Goal: Task Accomplishment & Management: Complete application form

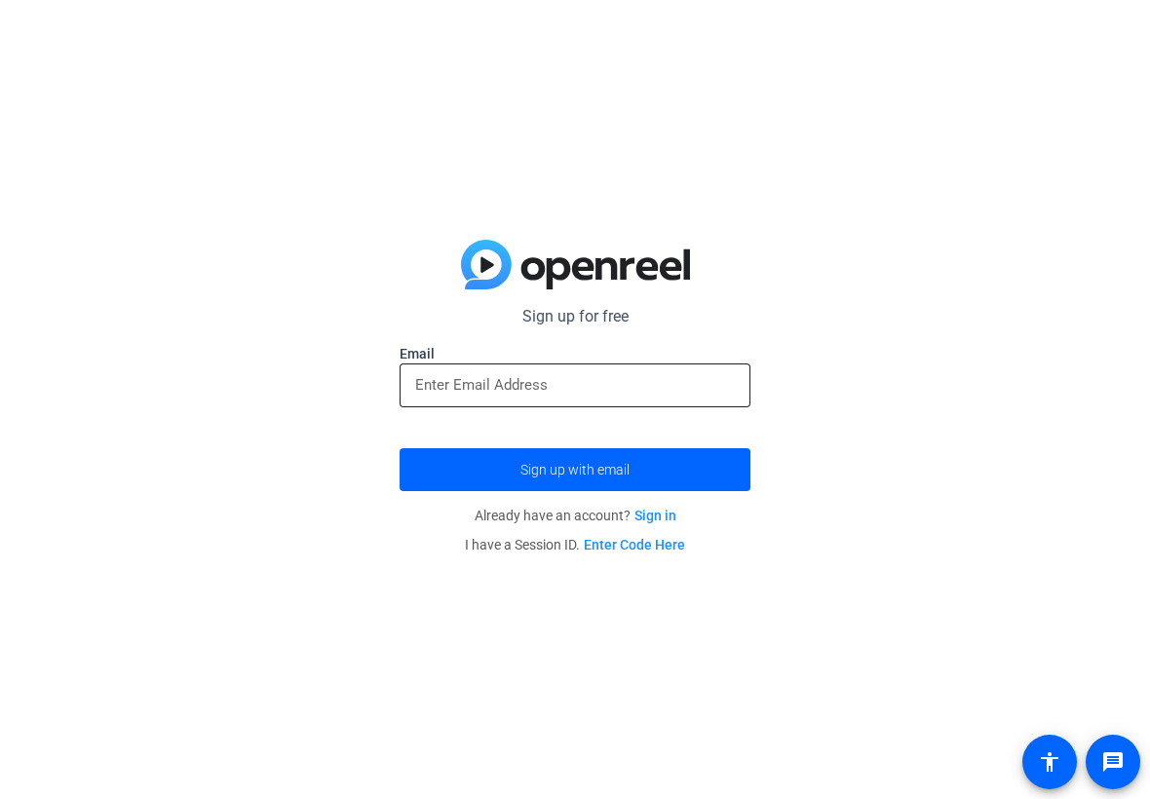
click at [510, 387] on input "email" at bounding box center [575, 384] width 320 height 23
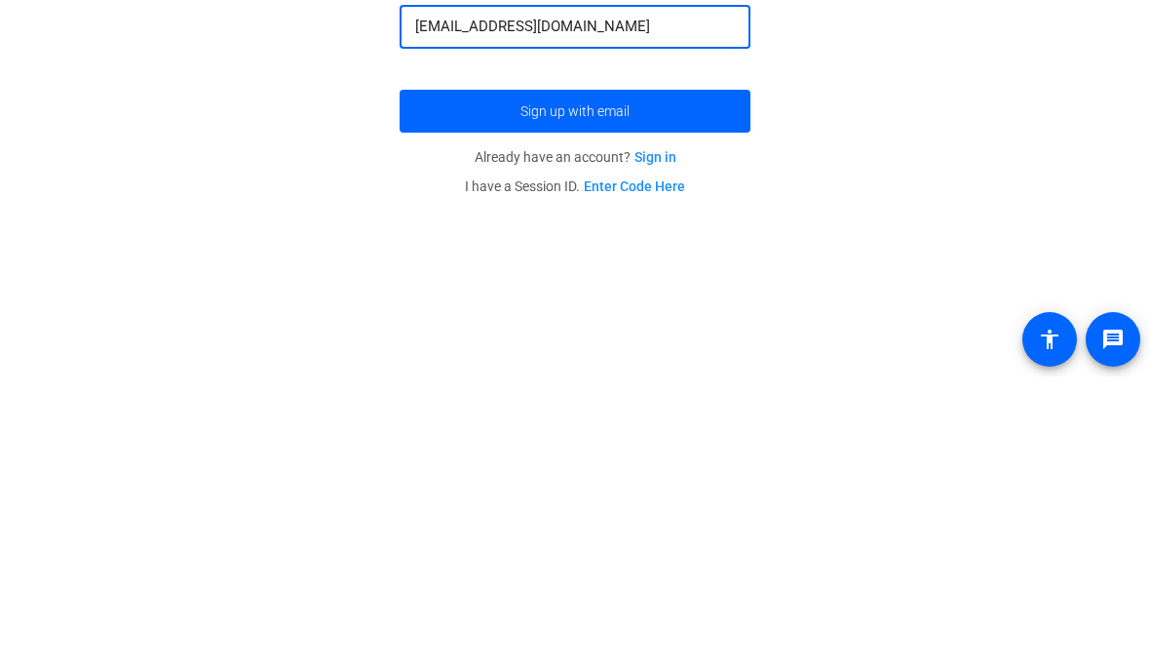
type input "[EMAIL_ADDRESS][DOMAIN_NAME]"
click at [575, 384] on button "Sign up with email" at bounding box center [575, 405] width 351 height 43
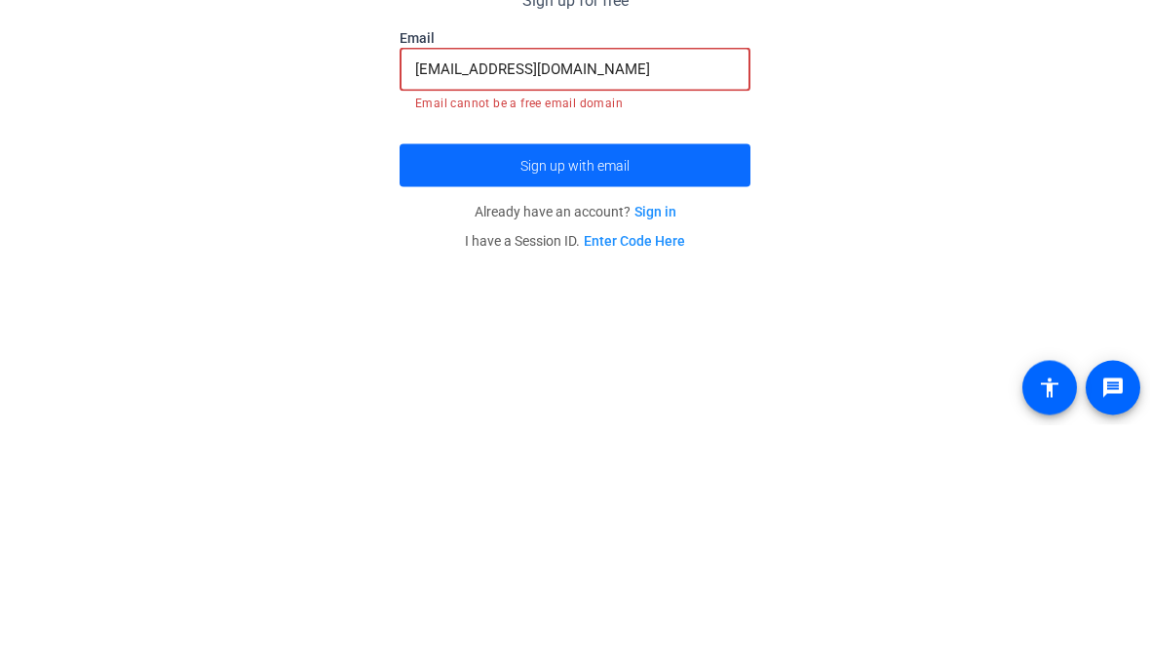
click at [675, 388] on span "submit" at bounding box center [575, 411] width 351 height 47
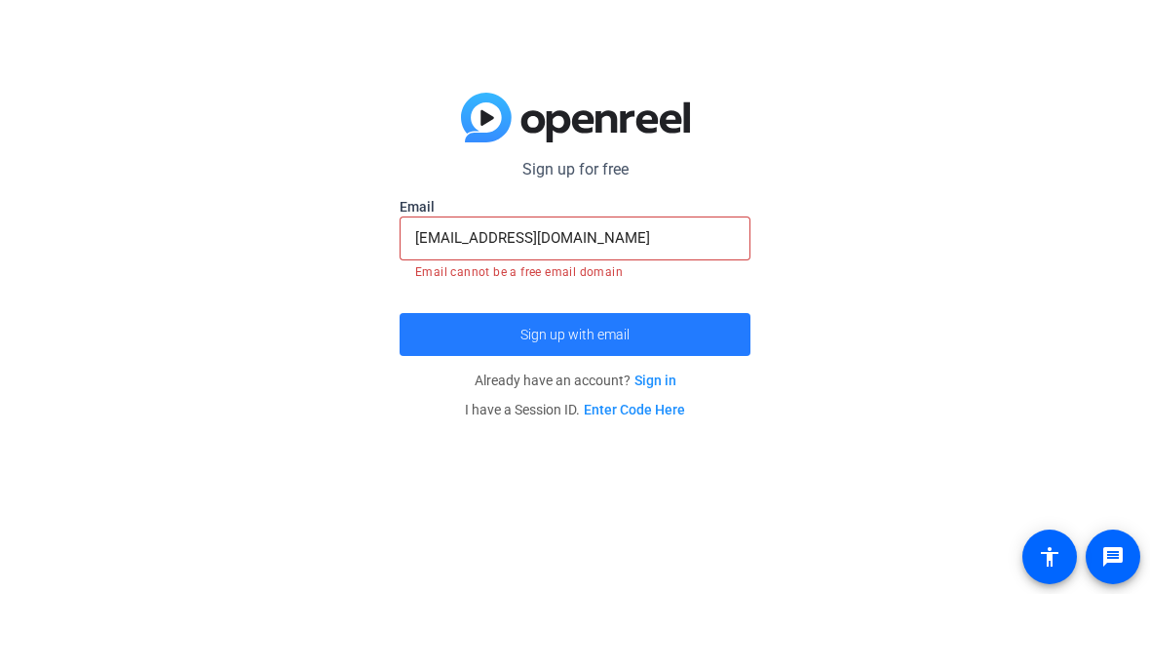
click at [654, 388] on span "submit" at bounding box center [575, 411] width 351 height 47
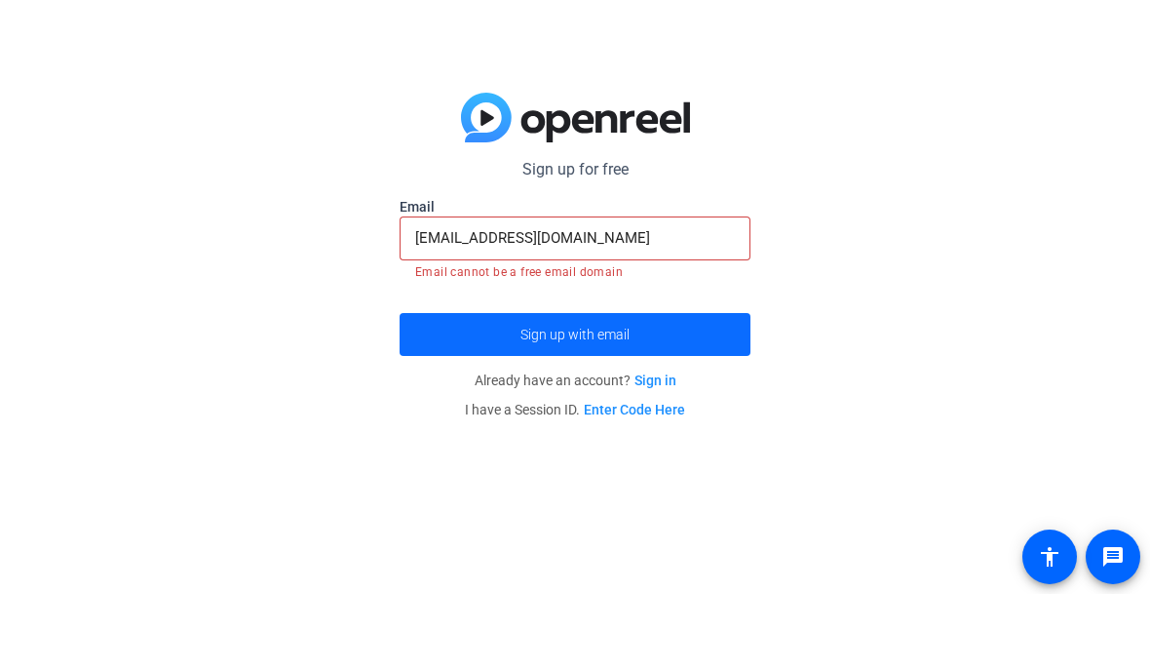
click at [696, 388] on span "submit" at bounding box center [575, 411] width 351 height 47
click at [720, 388] on span "submit" at bounding box center [575, 411] width 351 height 47
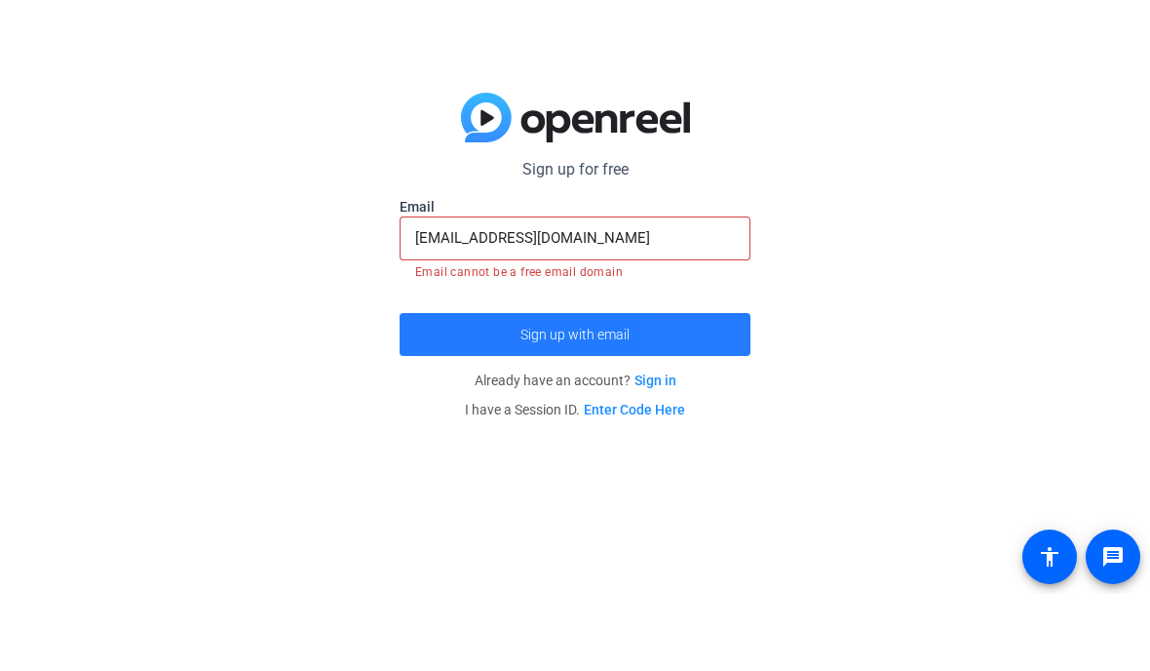
click at [716, 388] on span "submit" at bounding box center [575, 411] width 351 height 47
click at [711, 388] on span "submit" at bounding box center [575, 411] width 351 height 47
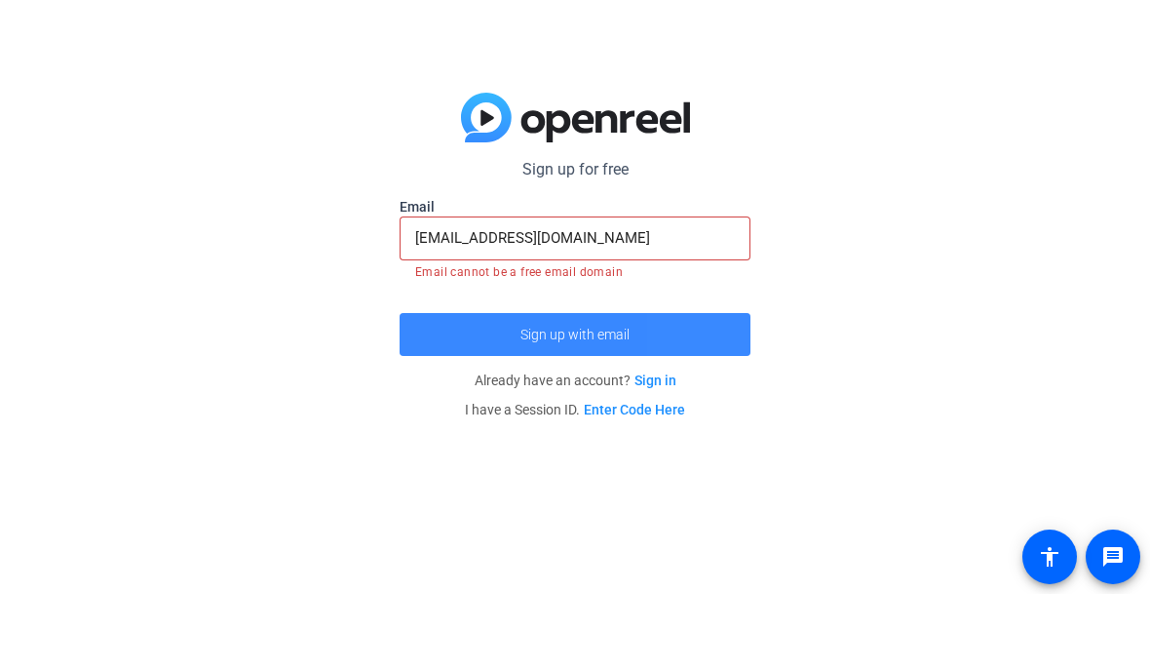
click at [703, 388] on span "submit" at bounding box center [575, 411] width 351 height 47
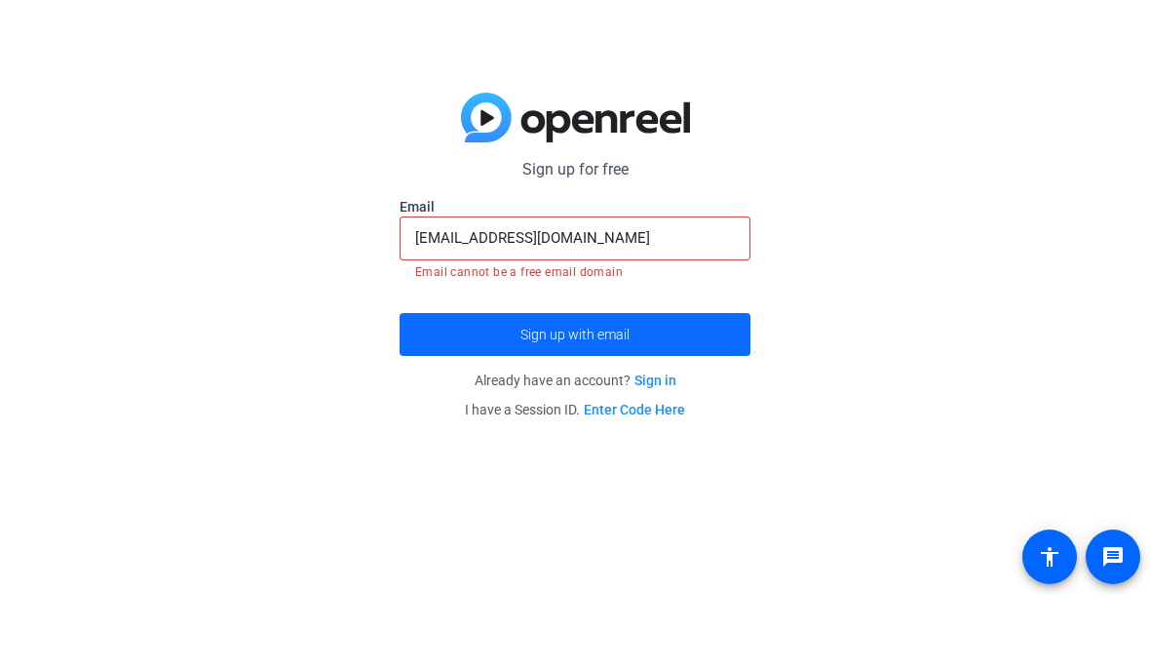
click at [679, 388] on span "submit" at bounding box center [575, 411] width 351 height 47
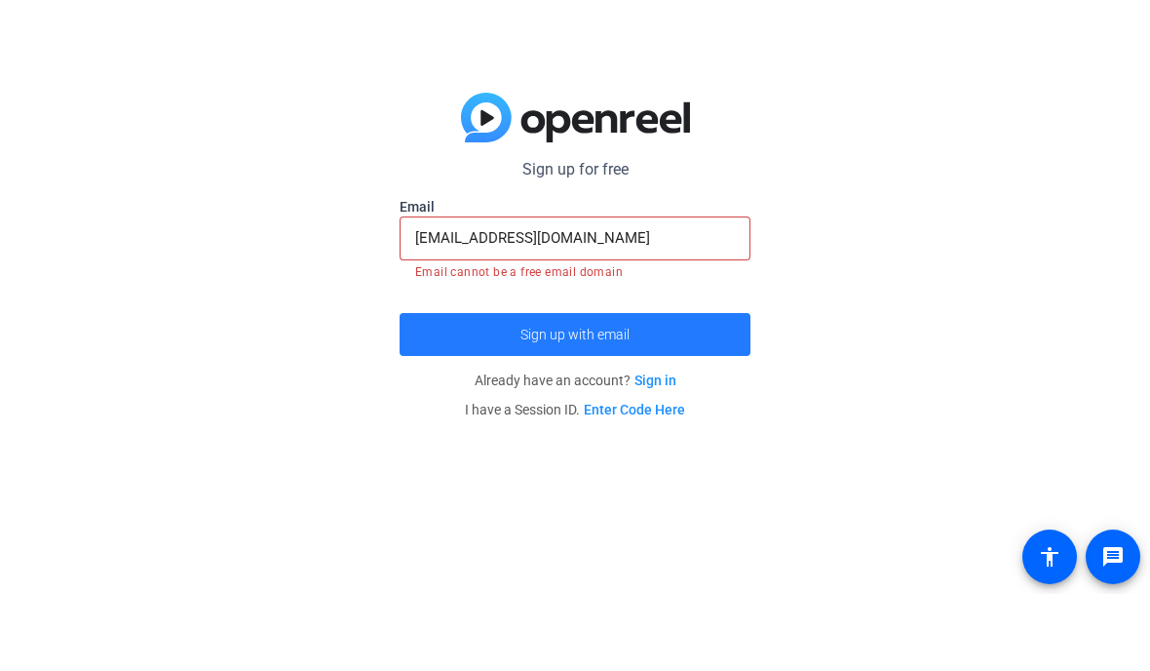
click at [678, 388] on span "submit" at bounding box center [575, 411] width 351 height 47
click at [673, 388] on span "submit" at bounding box center [575, 411] width 351 height 47
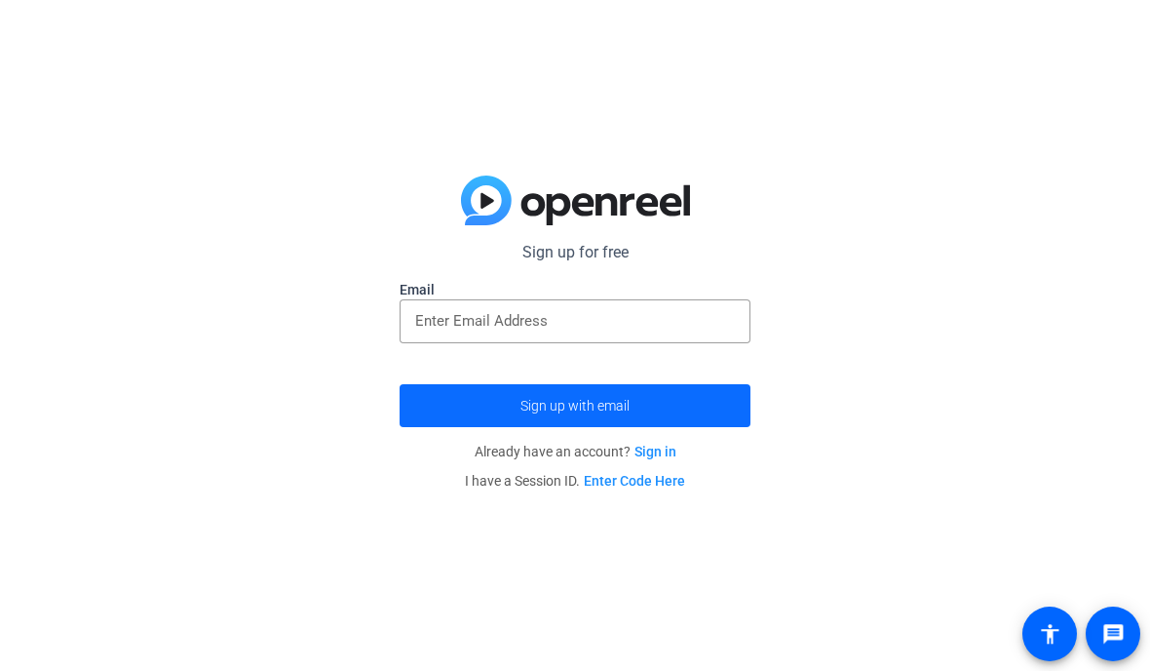
click at [668, 382] on span "submit" at bounding box center [575, 405] width 351 height 47
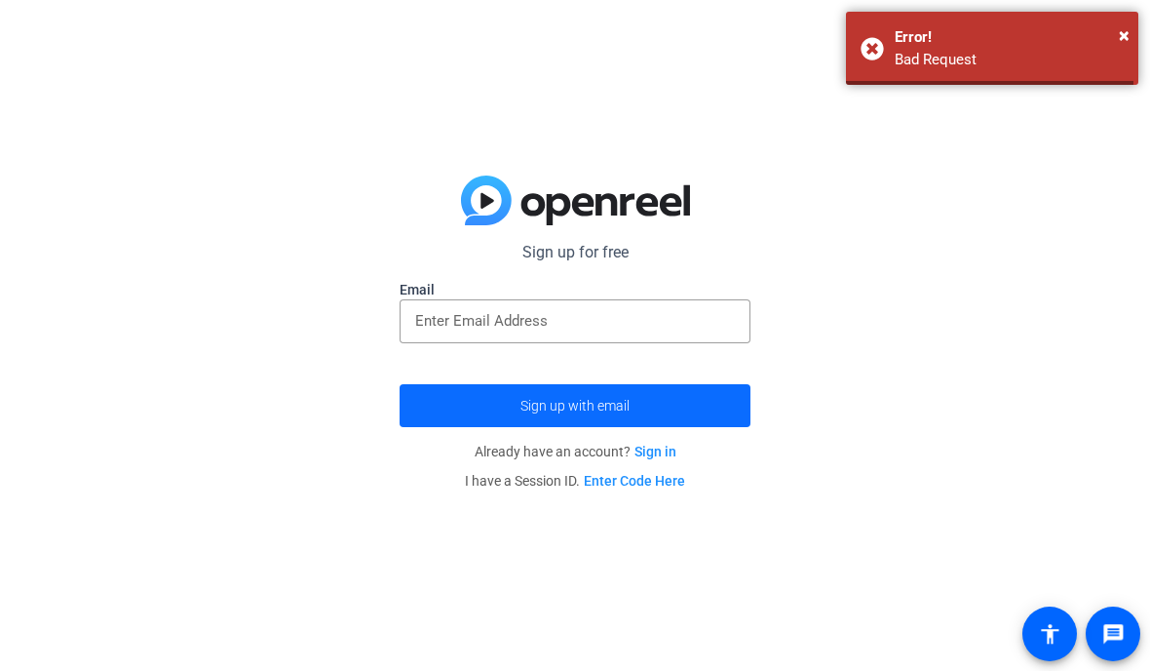
click at [672, 417] on span "submit" at bounding box center [575, 405] width 351 height 47
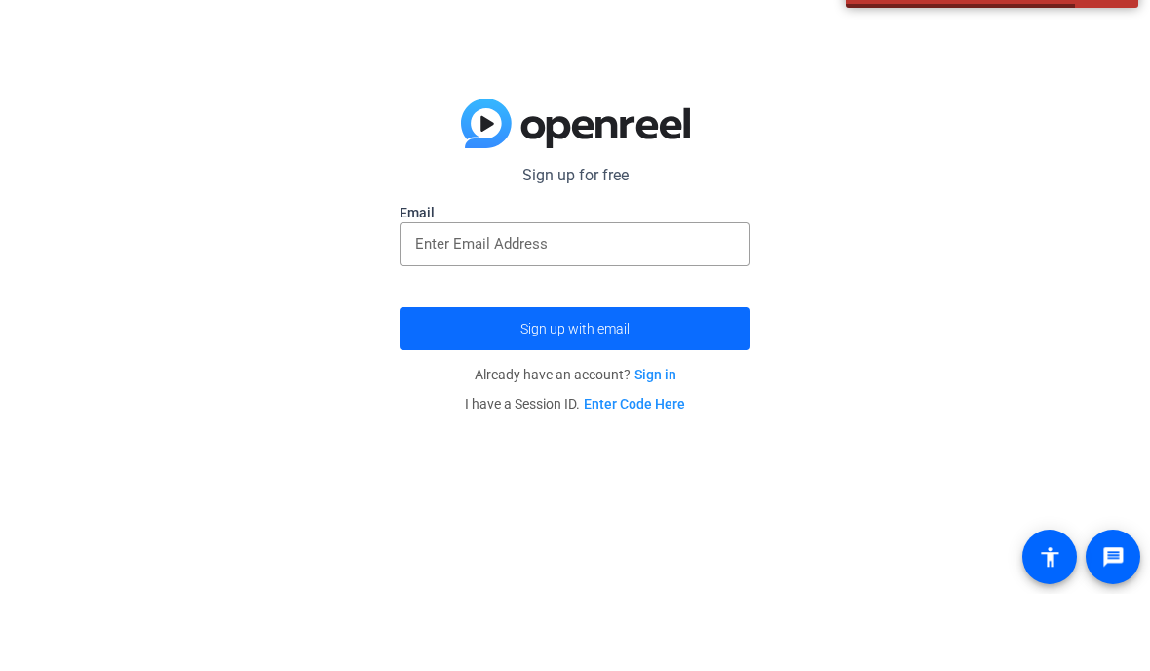
click at [667, 382] on span "submit" at bounding box center [575, 405] width 351 height 47
